Goal: Contribute content: Contribute content

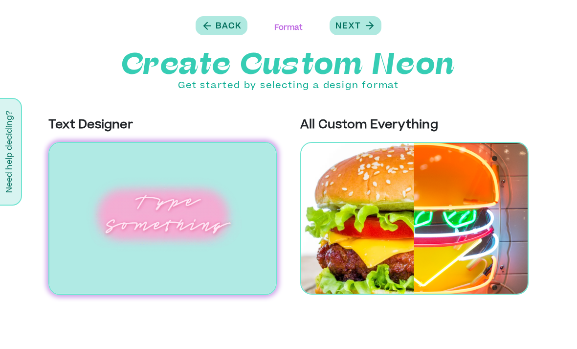
click at [204, 232] on img at bounding box center [162, 218] width 228 height 153
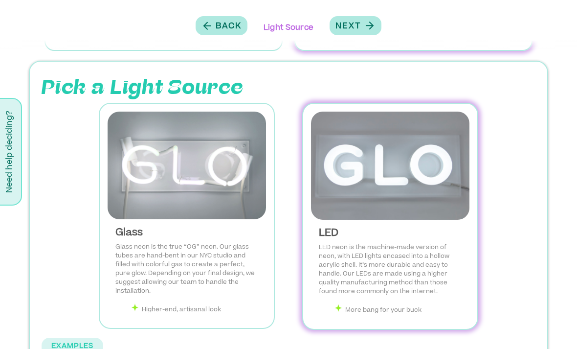
scroll to position [34, 0]
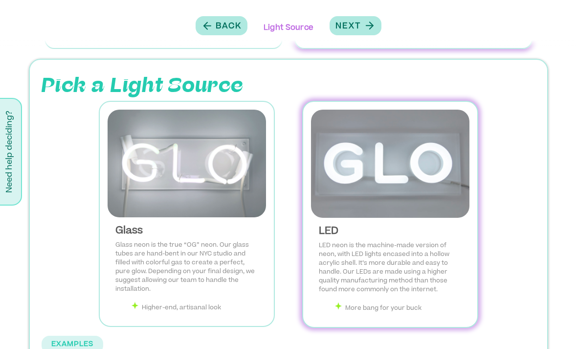
click at [418, 166] on img at bounding box center [390, 164] width 159 height 108
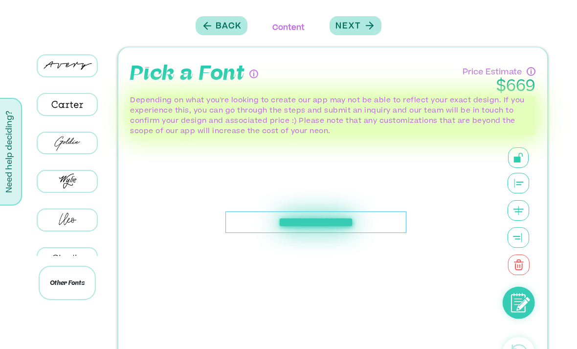
scroll to position [3, 0]
click at [236, 29] on p "Back" at bounding box center [229, 27] width 26 height 12
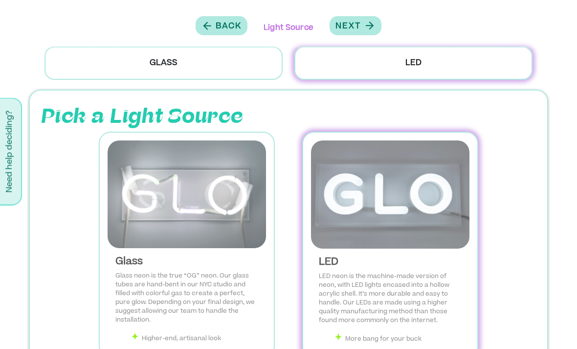
scroll to position [3, 0]
click at [243, 30] on button "Back" at bounding box center [222, 25] width 52 height 19
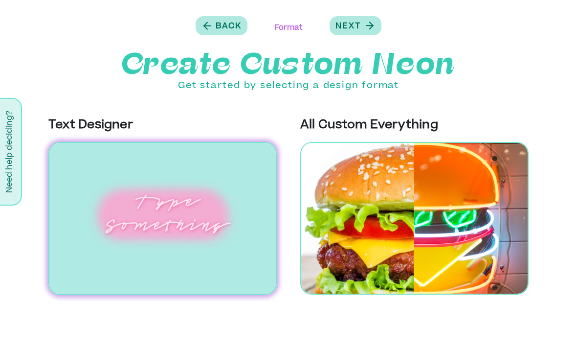
click at [408, 214] on img at bounding box center [414, 218] width 228 height 153
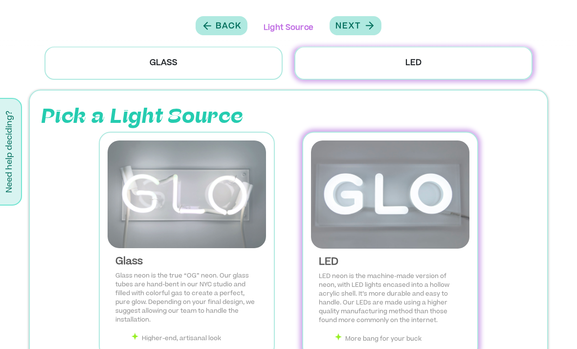
click at [405, 182] on img at bounding box center [390, 194] width 159 height 108
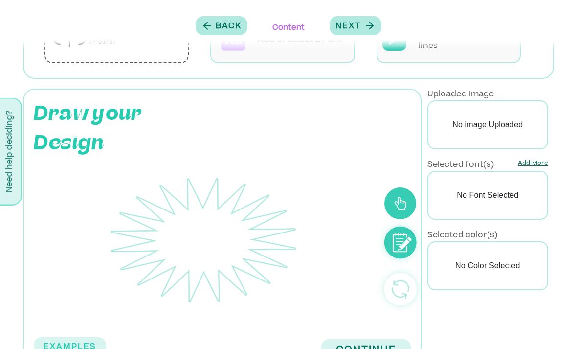
scroll to position [151, 0]
click at [513, 128] on p "No image Uploaded" at bounding box center [488, 124] width 121 height 49
click at [477, 124] on p "No image Uploaded" at bounding box center [488, 124] width 121 height 49
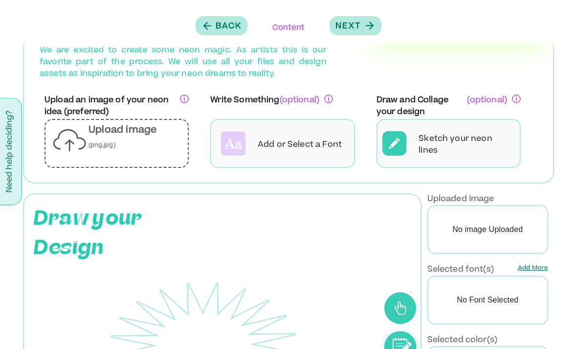
scroll to position [0, 0]
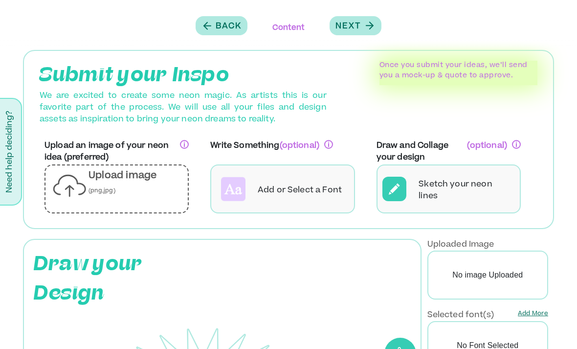
click at [153, 197] on p "Upload image (png,jpg)" at bounding box center [135, 183] width 92 height 28
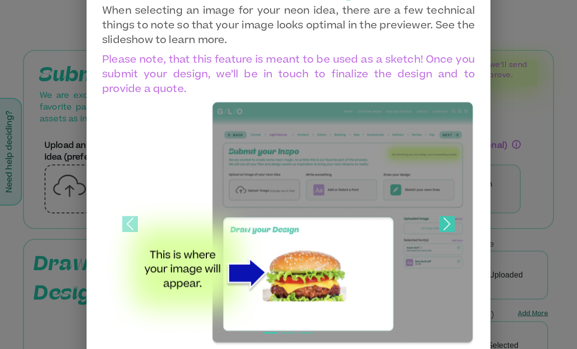
click at [444, 229] on span at bounding box center [447, 224] width 16 height 16
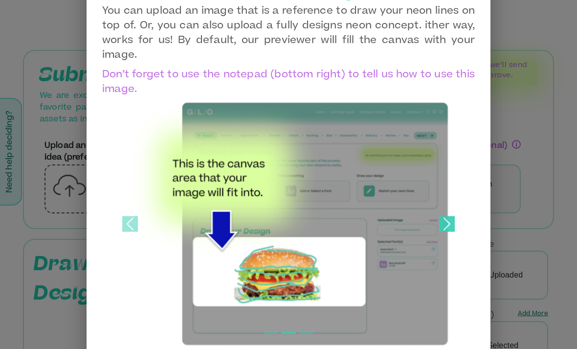
click at [443, 225] on span at bounding box center [447, 224] width 16 height 16
click at [440, 226] on span at bounding box center [447, 224] width 16 height 16
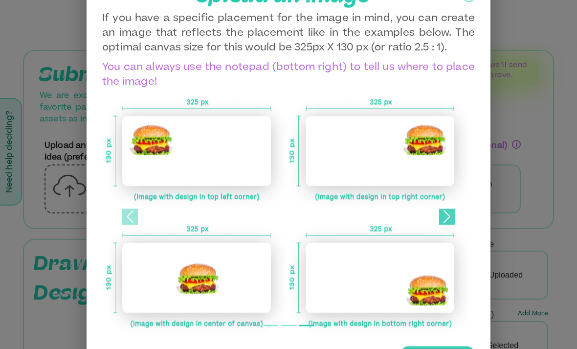
click at [449, 214] on span at bounding box center [447, 216] width 16 height 16
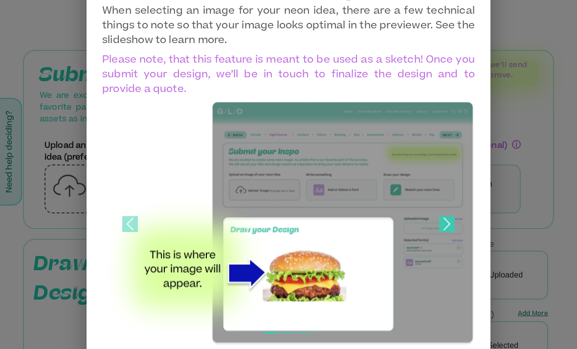
click at [444, 223] on span at bounding box center [447, 224] width 16 height 16
click at [511, 114] on div at bounding box center [288, 174] width 577 height 349
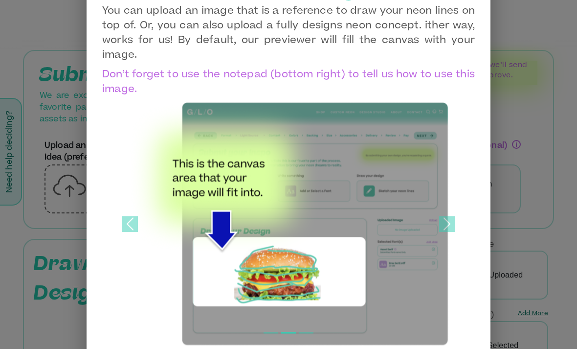
click at [517, 55] on div at bounding box center [288, 174] width 577 height 349
click at [539, 47] on div at bounding box center [288, 174] width 577 height 349
click at [83, 261] on div at bounding box center [288, 174] width 577 height 349
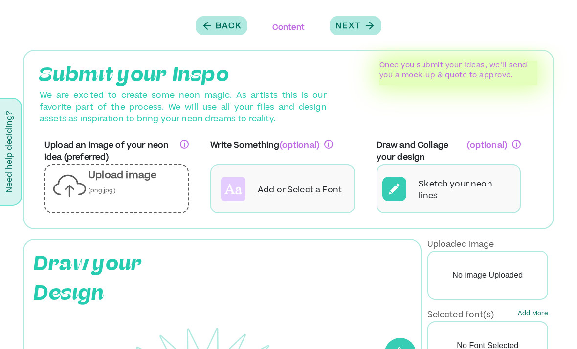
click at [154, 182] on p "Upload image (png,jpg)" at bounding box center [135, 183] width 92 height 28
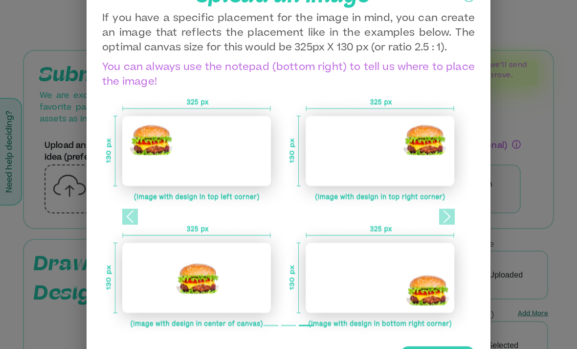
click at [464, 63] on p "You can always use the notepad (bottom right) to tell us where to place the ima…" at bounding box center [288, 74] width 373 height 29
click at [536, 108] on div at bounding box center [288, 174] width 577 height 349
